Goal: Register for event/course: Register for event/course

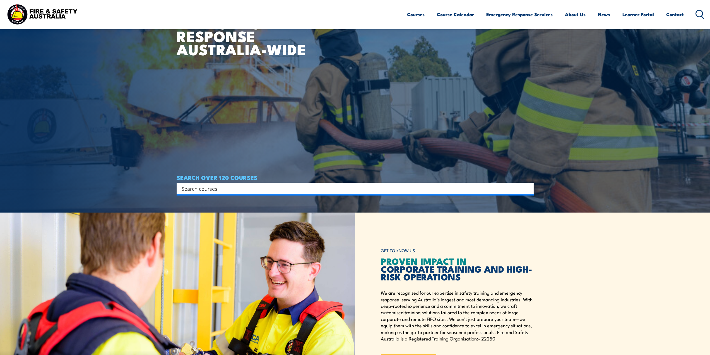
scroll to position [195, 0]
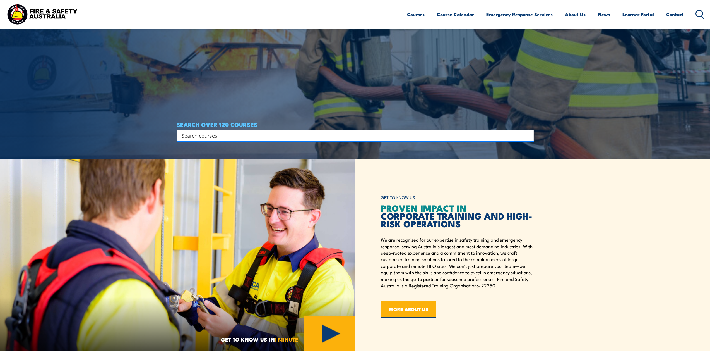
drag, startPoint x: 449, startPoint y: 228, endPoint x: 471, endPoint y: 225, distance: 21.9
click at [449, 227] on h2 "PROVEN IMPACT IN CORPORATE TRAINING AND HIGH-RISK OPERATIONS" at bounding box center [457, 215] width 153 height 23
drag, startPoint x: 443, startPoint y: 223, endPoint x: 356, endPoint y: 211, distance: 87.5
click at [356, 211] on div "GET TO KNOW US PROVEN IMPACT IN CORPORATE TRAINING AND HIGH-RISK OPERATIONS We …" at bounding box center [532, 255] width 355 height 192
click at [453, 249] on p "We are recognised for our expertise in safety training and emergency response, …" at bounding box center [457, 262] width 153 height 52
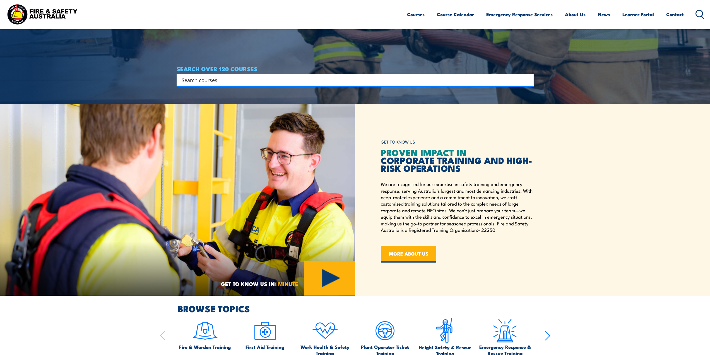
scroll to position [251, 0]
click at [454, 13] on link "Course Calendar" at bounding box center [455, 14] width 37 height 15
click at [454, 17] on link "Course Calendar" at bounding box center [455, 14] width 37 height 15
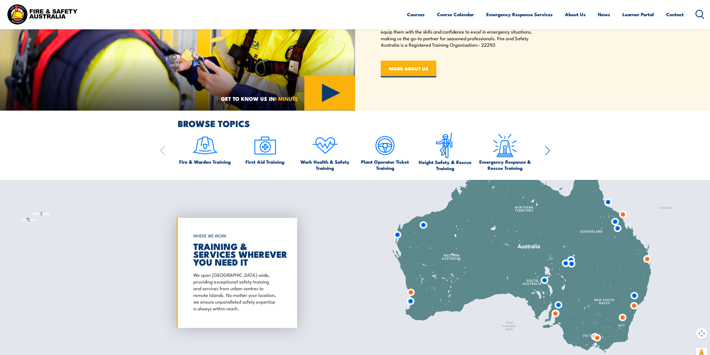
scroll to position [446, 0]
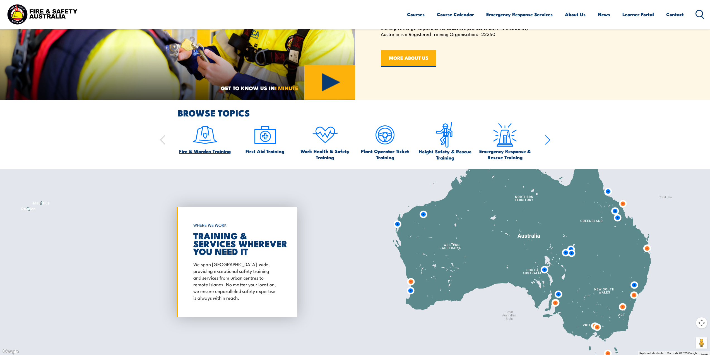
click at [198, 152] on span "Fire & Warden Training" at bounding box center [205, 151] width 52 height 6
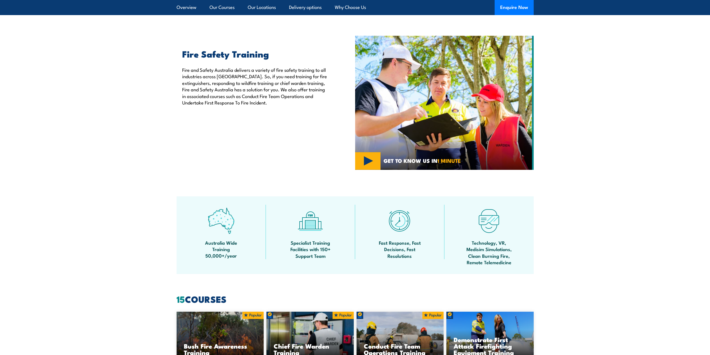
scroll to position [167, 0]
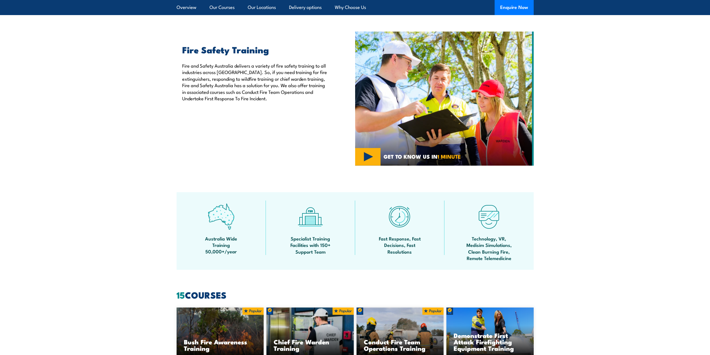
click at [411, 236] on span "Fast Response, Fast Decisions, Fast Resolutions" at bounding box center [400, 245] width 50 height 20
click at [301, 243] on span "Specialist Training Facilities with 150+ Support Team" at bounding box center [310, 245] width 50 height 20
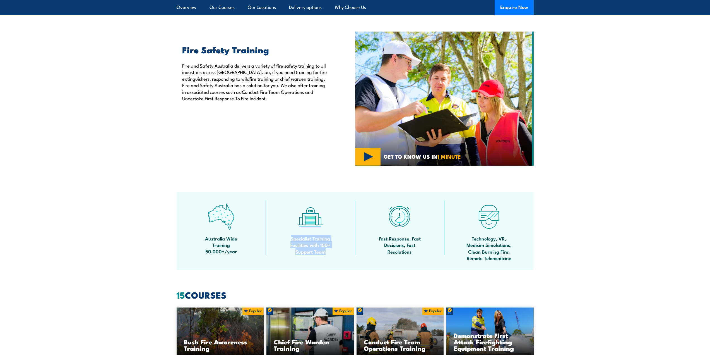
click at [301, 243] on span "Specialist Training Facilities with 150+ Support Team" at bounding box center [310, 245] width 50 height 20
click at [318, 251] on span "Specialist Training Facilities with 150+ Support Team" at bounding box center [310, 245] width 50 height 20
click at [209, 243] on span "Australia Wide Training 50,000+/year" at bounding box center [221, 245] width 50 height 20
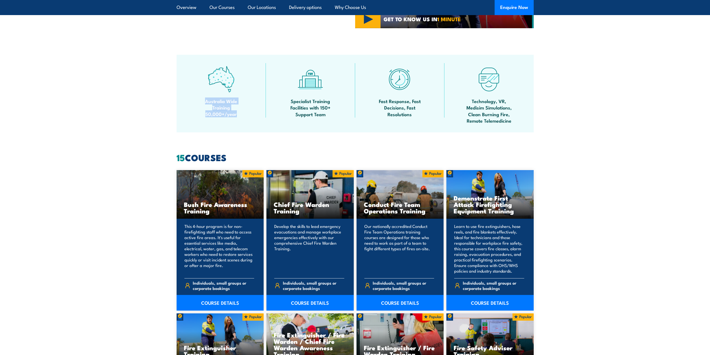
scroll to position [307, 0]
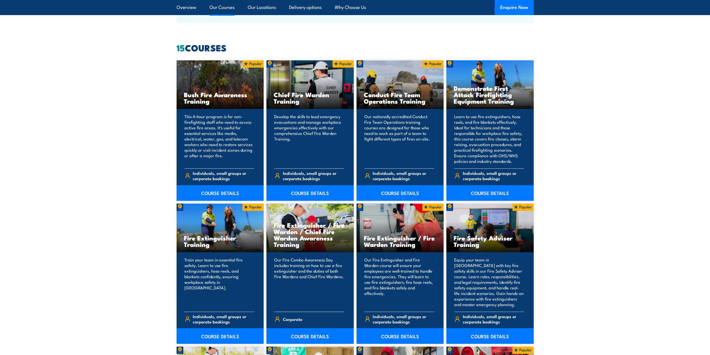
scroll to position [418, 0]
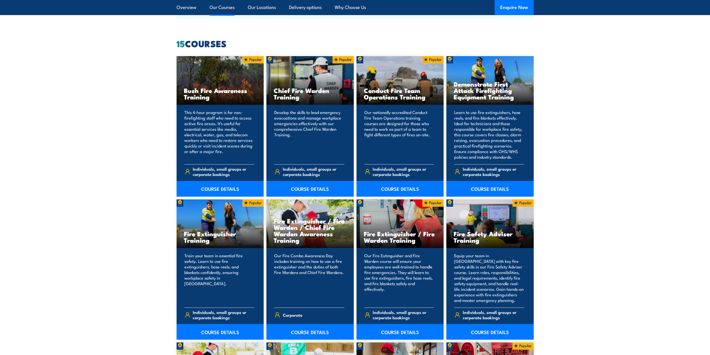
drag, startPoint x: 308, startPoint y: 240, endPoint x: 264, endPoint y: 221, distance: 48.2
click at [264, 221] on div "Bush Fire Awareness Training This 4-hour program is for non-firefighting staff …" at bounding box center [355, 326] width 357 height 540
click at [622, 246] on section "15 COURSES Bush Fire Awareness Training" at bounding box center [355, 330] width 710 height 583
drag, startPoint x: 641, startPoint y: 266, endPoint x: 636, endPoint y: 267, distance: 5.1
click at [638, 267] on section "15 COURSES Bush Fire Awareness Training" at bounding box center [355, 330] width 710 height 583
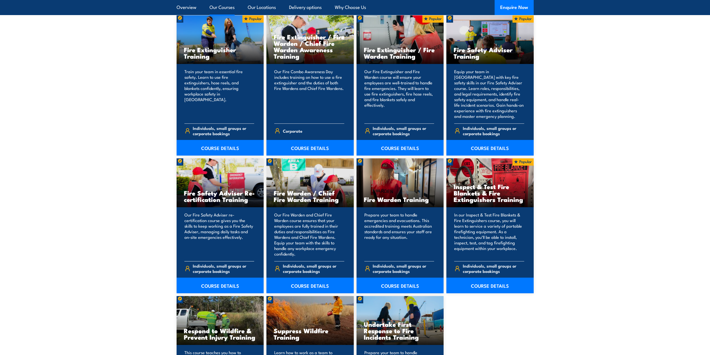
scroll to position [614, 0]
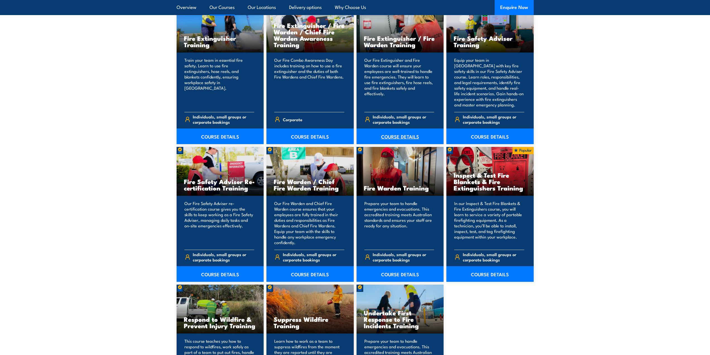
click at [400, 134] on link "COURSE DETAILS" at bounding box center [400, 136] width 87 height 16
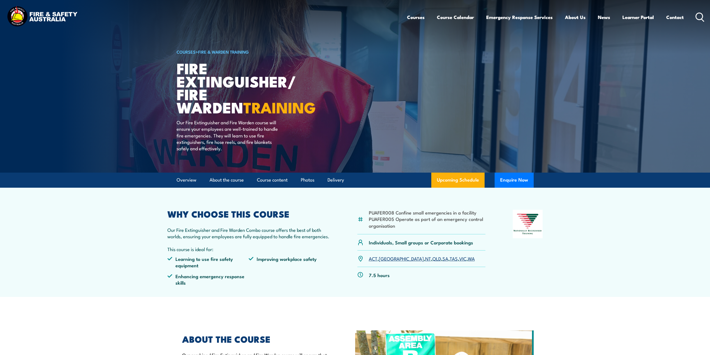
click at [632, 256] on section "PUAFER008 Confine small emergencies in a facility PUAFER005 Operate as part of …" at bounding box center [355, 241] width 710 height 109
